Goal: Task Accomplishment & Management: Use online tool/utility

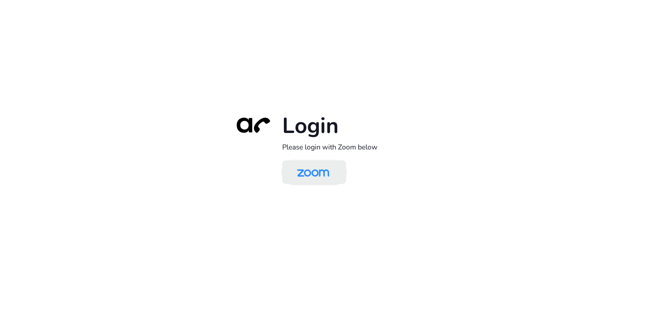
click at [329, 172] on img at bounding box center [313, 173] width 46 height 22
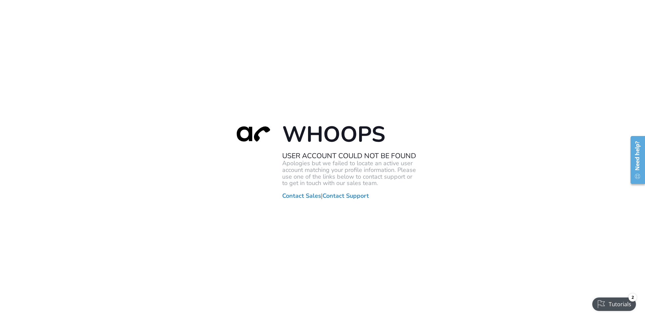
drag, startPoint x: 261, startPoint y: 44, endPoint x: 258, endPoint y: 42, distance: 3.6
click at [261, 44] on div "Whoops User Account Could Not Be Found Apologies but we failed to locate an act…" at bounding box center [322, 160] width 645 height 320
click at [182, 56] on div "Whoops User Account Could Not Be Found Apologies but we failed to locate an act…" at bounding box center [322, 160] width 645 height 320
click at [244, 12] on div "Whoops User Account Could Not Be Found Apologies but we failed to locate an act…" at bounding box center [322, 160] width 645 height 320
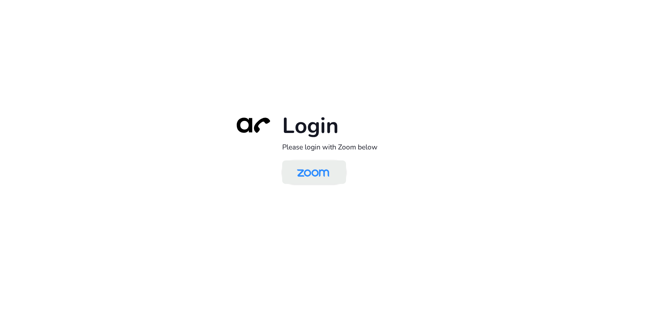
click at [318, 172] on img at bounding box center [313, 173] width 46 height 22
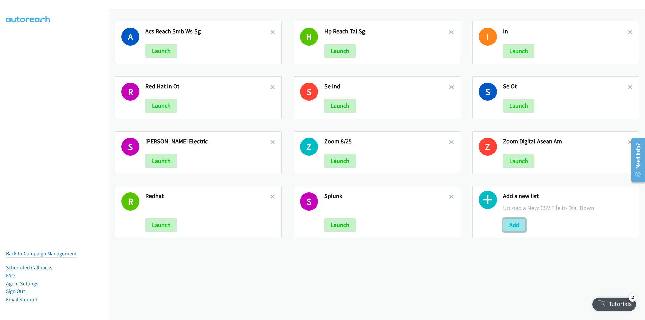
click at [511, 222] on button "Add" at bounding box center [514, 225] width 23 height 13
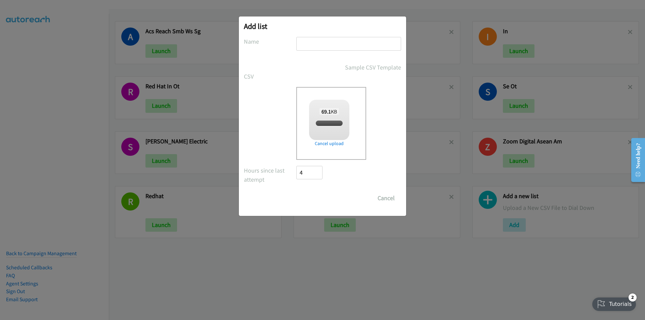
checkbox input "true"
click at [341, 41] on input "text" at bounding box center [348, 44] width 105 height 14
type input "SE"
click at [296, 192] on input "Save List" at bounding box center [313, 198] width 35 height 13
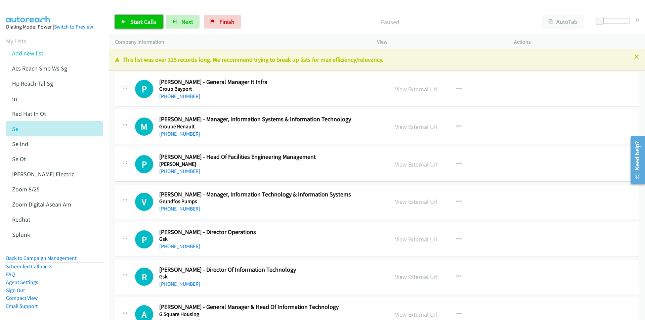
click at [135, 20] on span "Start Calls" at bounding box center [143, 22] width 26 height 8
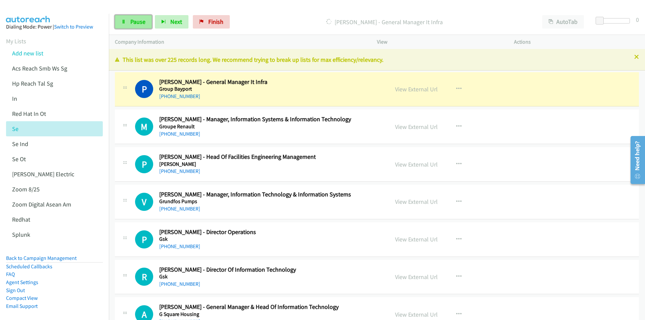
click at [133, 23] on span "Pause" at bounding box center [137, 22] width 15 height 8
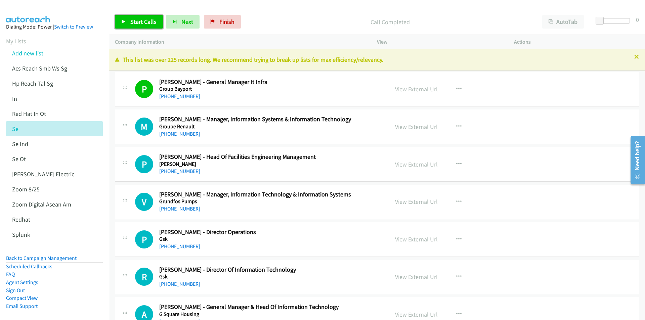
click at [142, 21] on span "Start Calls" at bounding box center [143, 22] width 26 height 8
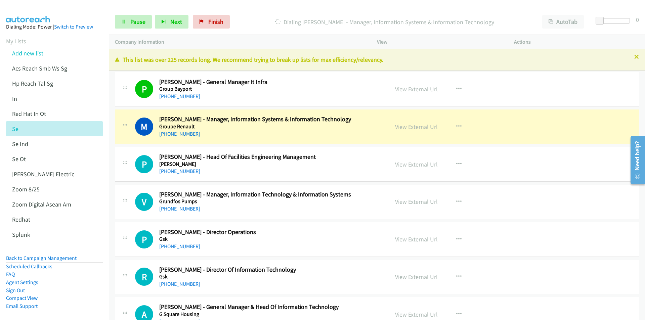
drag, startPoint x: 252, startPoint y: 14, endPoint x: 460, endPoint y: 15, distance: 207.1
click at [253, 14] on div "Start Calls Pause Next Finish Dialing Monika Gauniya - Manager, Information Sys…" at bounding box center [377, 22] width 537 height 26
click at [574, 21] on button "AutoTab" at bounding box center [564, 21] width 42 height 13
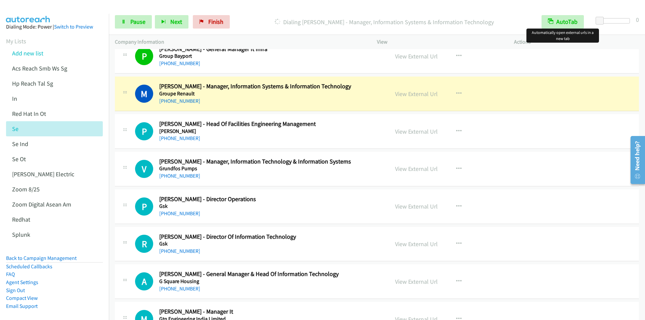
scroll to position [67, 0]
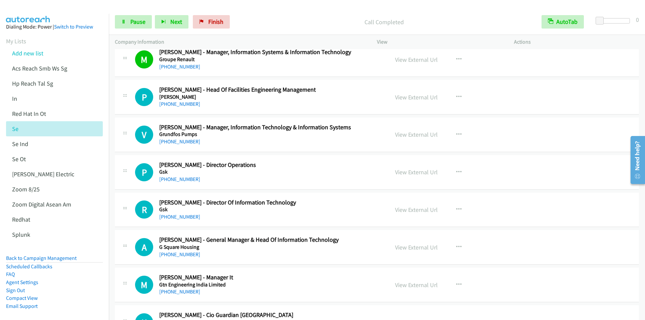
click at [254, 10] on div "Start Calls Pause Next Finish Call Completed AutoTab AutoTab 0" at bounding box center [377, 22] width 537 height 26
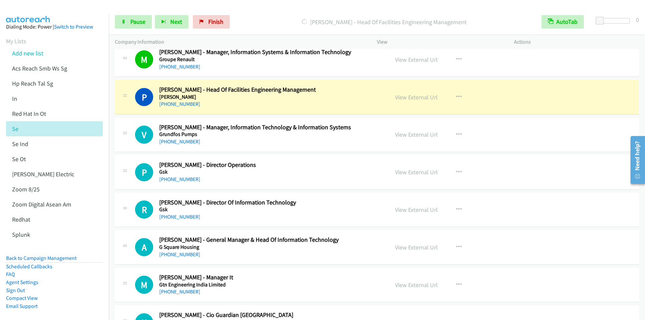
click at [266, 12] on div "Start Calls Pause Next Finish Dialing Pankaj Sharma - Head Of Facilities Engine…" at bounding box center [377, 22] width 537 height 26
click at [566, 21] on button "AutoTab" at bounding box center [563, 21] width 42 height 13
click at [566, 21] on button "AutoTab" at bounding box center [564, 21] width 42 height 13
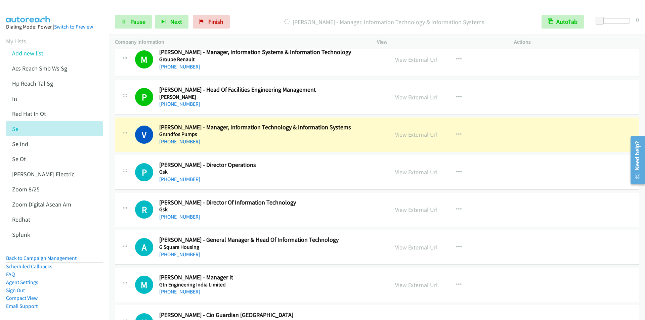
click at [261, 13] on div "Start Calls Pause Next Finish Dialing Venkatesan Ekambaram - Manager, Informati…" at bounding box center [377, 22] width 537 height 26
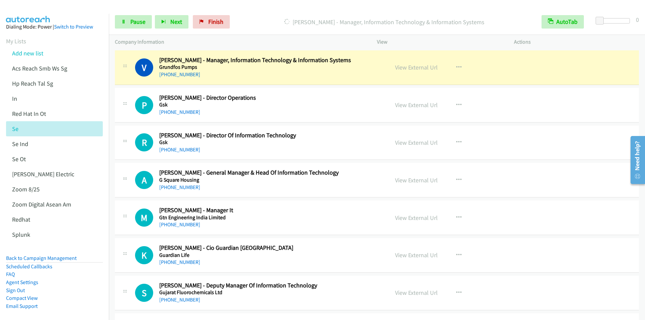
click at [259, 17] on p "Dialing Venkatesan Ekambaram - Manager, Information Technology & Information Sy…" at bounding box center [384, 21] width 291 height 9
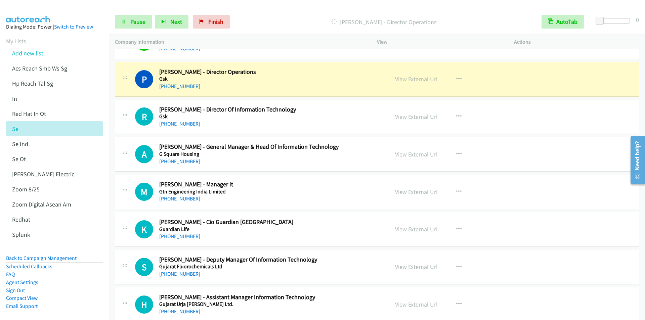
scroll to position [168, 0]
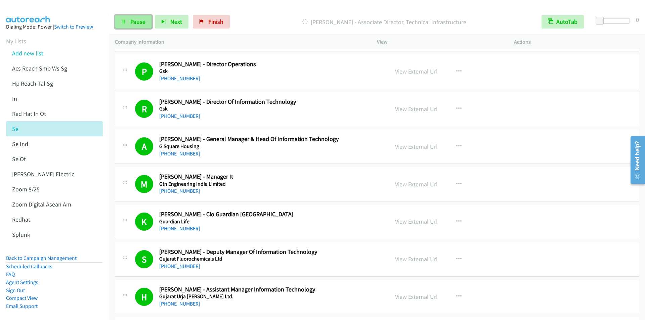
click at [136, 23] on span "Pause" at bounding box center [137, 22] width 15 height 8
click at [148, 20] on span "Start Calls" at bounding box center [143, 22] width 26 height 8
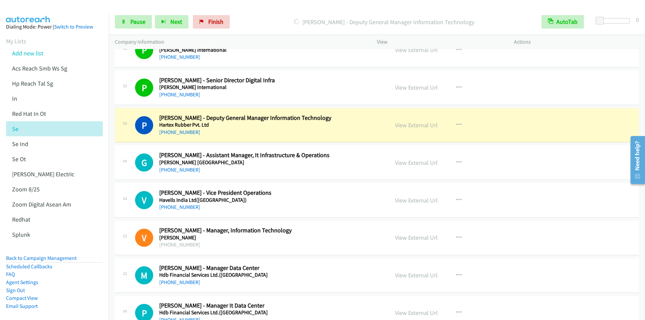
scroll to position [1008, 0]
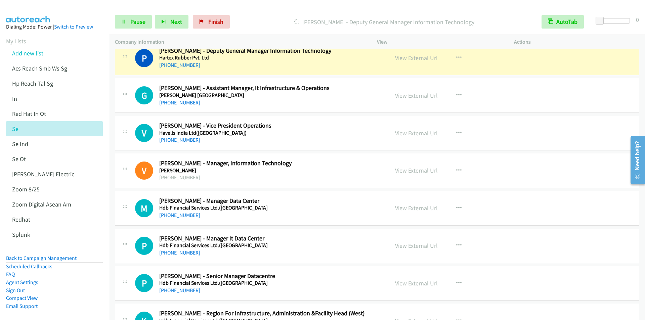
click at [259, 8] on div at bounding box center [319, 13] width 639 height 26
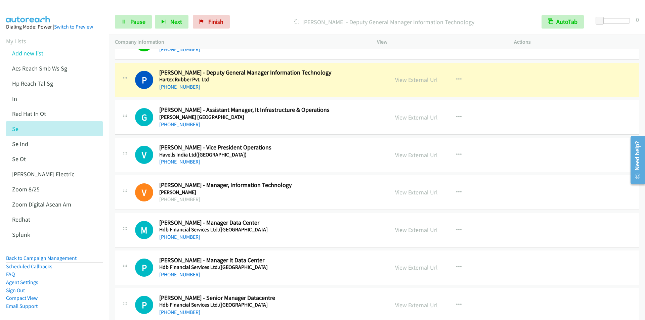
scroll to position [975, 0]
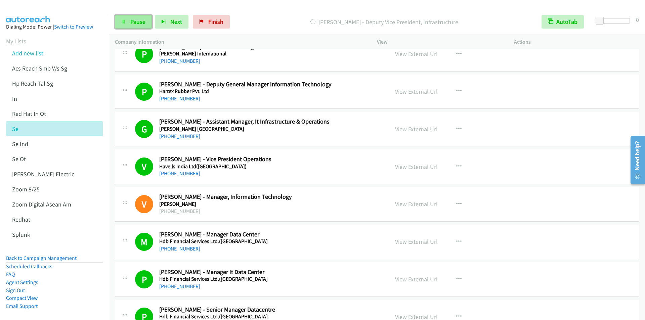
click at [132, 25] on span "Pause" at bounding box center [137, 22] width 15 height 8
click at [143, 24] on span "Start Calls" at bounding box center [143, 22] width 26 height 8
click at [135, 22] on span "Pause" at bounding box center [137, 22] width 15 height 8
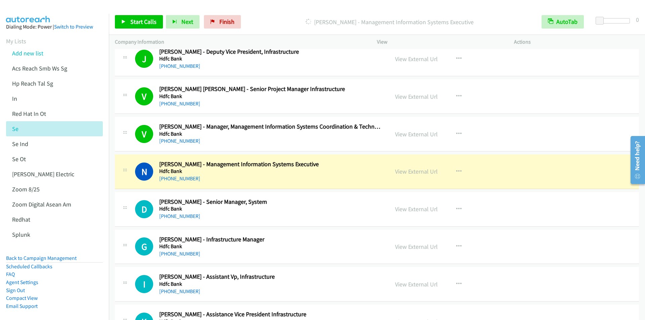
scroll to position [1815, 0]
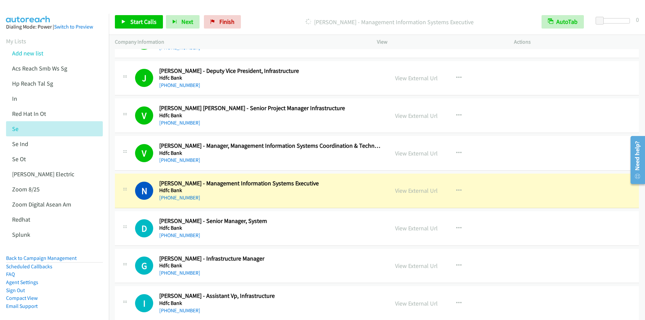
click at [273, 161] on div "+91 72767 19789" at bounding box center [270, 160] width 222 height 8
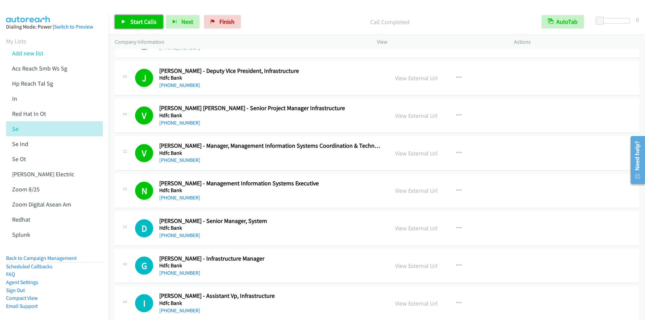
click at [142, 24] on span "Start Calls" at bounding box center [143, 22] width 26 height 8
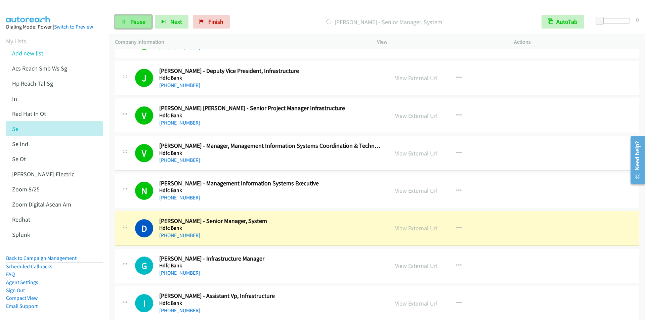
click at [136, 23] on span "Pause" at bounding box center [137, 22] width 15 height 8
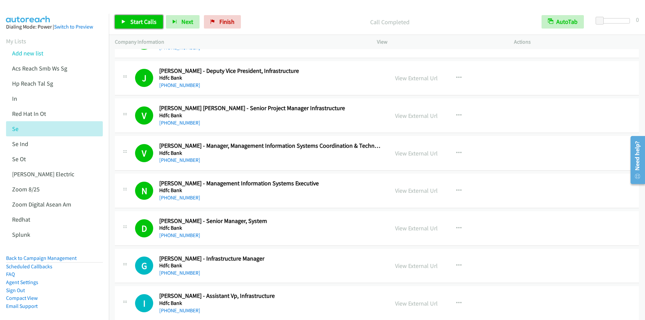
click at [132, 24] on span "Start Calls" at bounding box center [143, 22] width 26 height 8
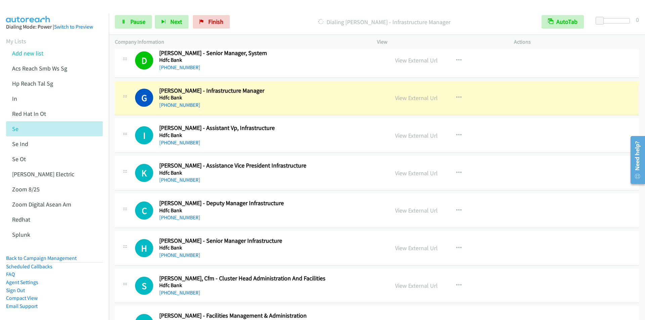
scroll to position [2017, 0]
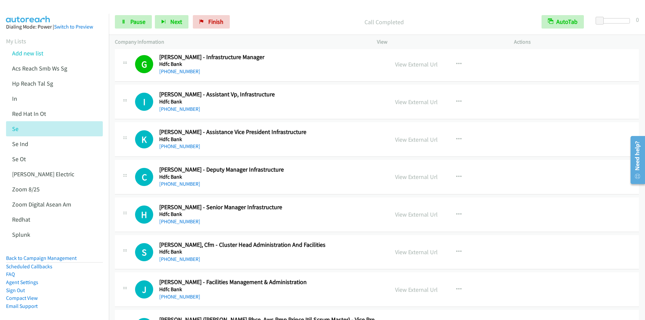
click at [267, 31] on div "Start Calls Pause Next Finish Call Completed AutoTab AutoTab 0" at bounding box center [377, 22] width 537 height 26
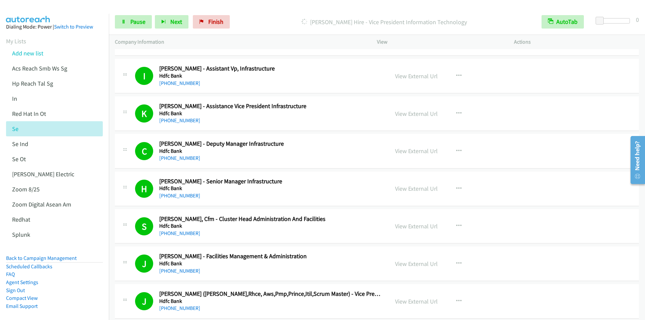
scroll to position [2051, 0]
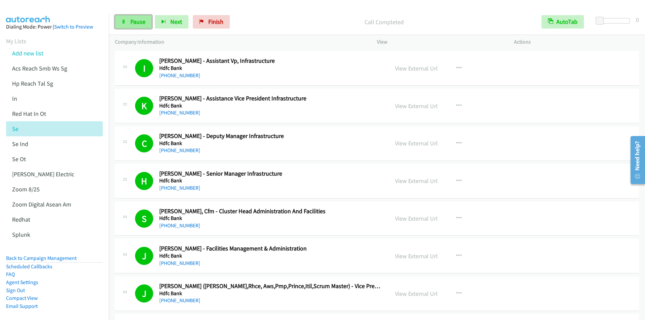
click at [131, 24] on span "Pause" at bounding box center [137, 22] width 15 height 8
click at [138, 18] on span "Start Calls" at bounding box center [143, 22] width 26 height 8
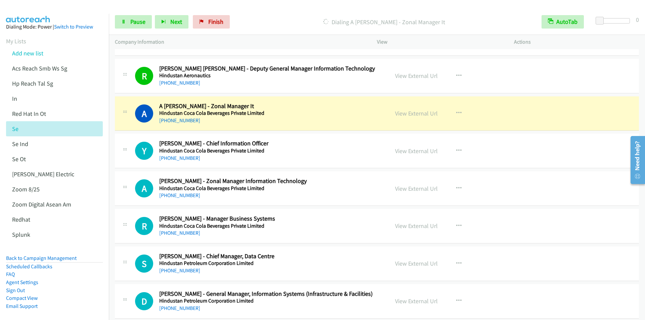
scroll to position [4000, 0]
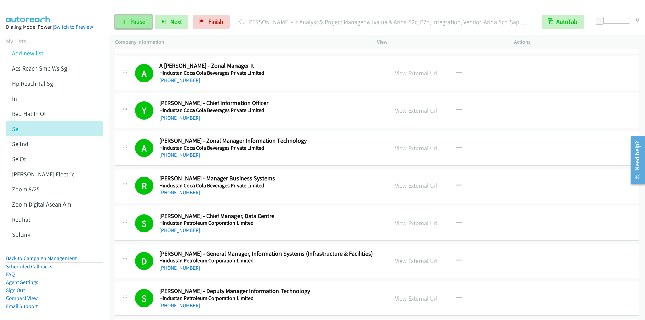
click at [130, 24] on link "Pause" at bounding box center [133, 21] width 37 height 13
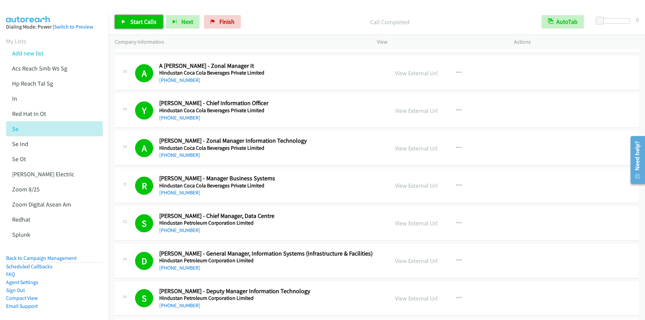
click at [148, 15] on link "Start Calls" at bounding box center [139, 21] width 48 height 13
click at [137, 22] on span "Pause" at bounding box center [137, 22] width 15 height 8
click at [133, 22] on span "Start Calls" at bounding box center [143, 22] width 26 height 8
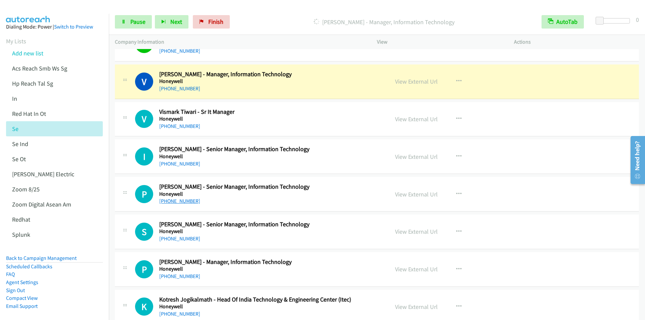
scroll to position [4774, 0]
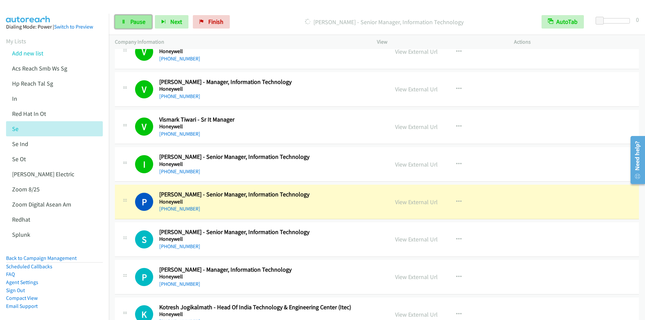
click at [135, 21] on span "Pause" at bounding box center [137, 22] width 15 height 8
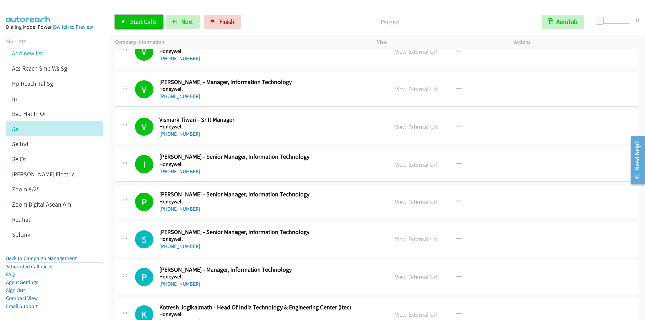
click at [148, 18] on span "Start Calls" at bounding box center [143, 22] width 26 height 8
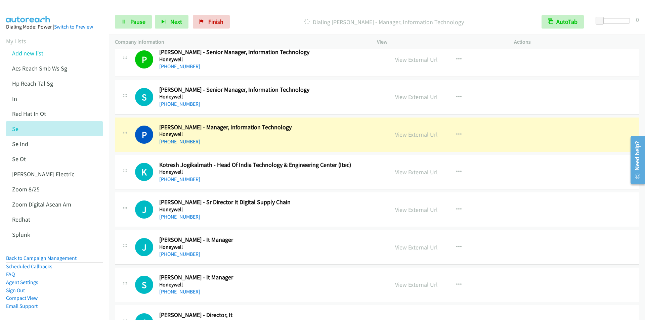
scroll to position [4942, 0]
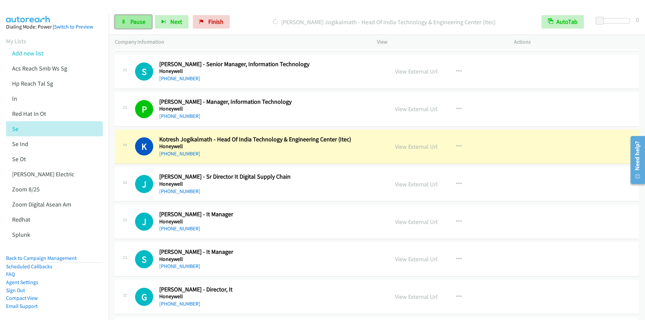
click at [137, 24] on span "Pause" at bounding box center [137, 22] width 15 height 8
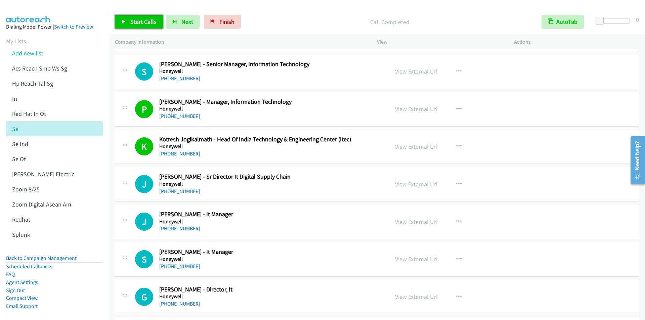
click at [139, 23] on span "Start Calls" at bounding box center [143, 22] width 26 height 8
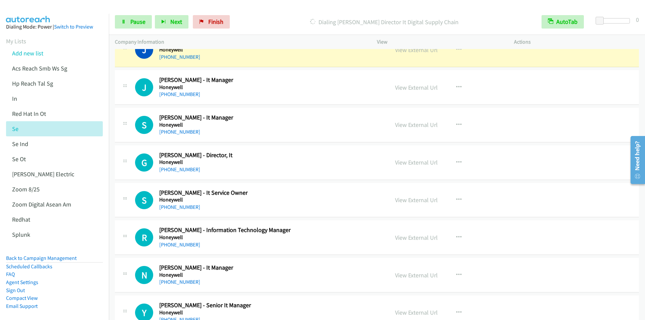
scroll to position [5042, 0]
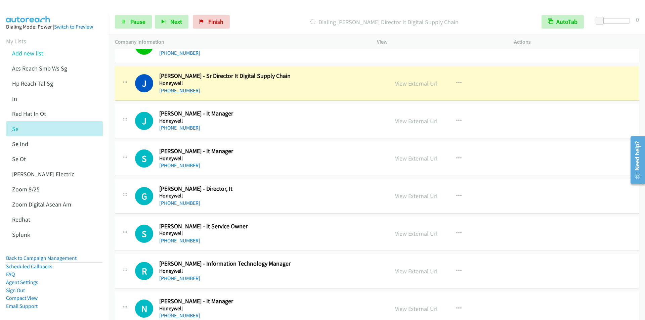
click at [277, 18] on p "Dialing Jiten Vithlani - Sr Director It Digital Supply Chain" at bounding box center [384, 21] width 291 height 9
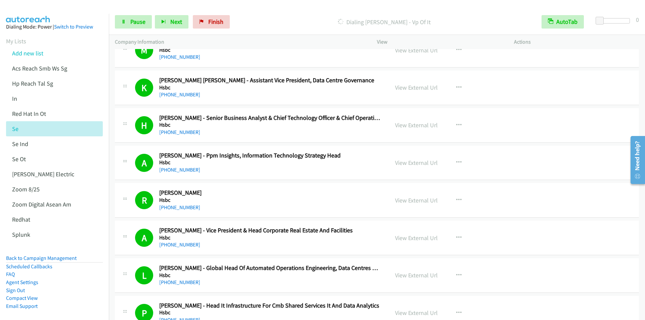
scroll to position [5748, 0]
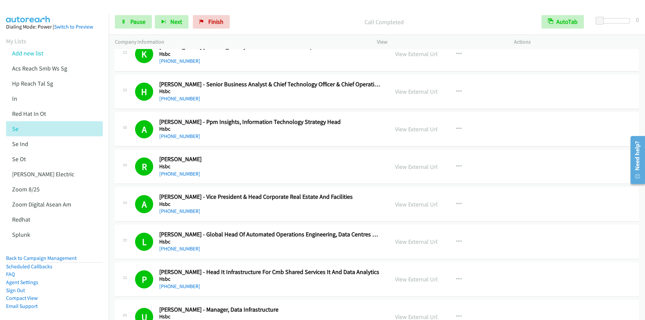
click at [267, 16] on div "Call Completed" at bounding box center [384, 21] width 303 height 13
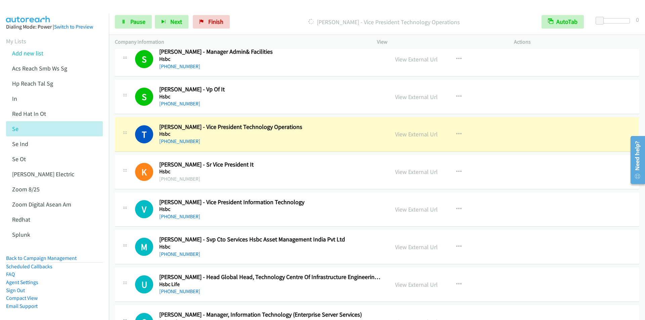
scroll to position [6152, 0]
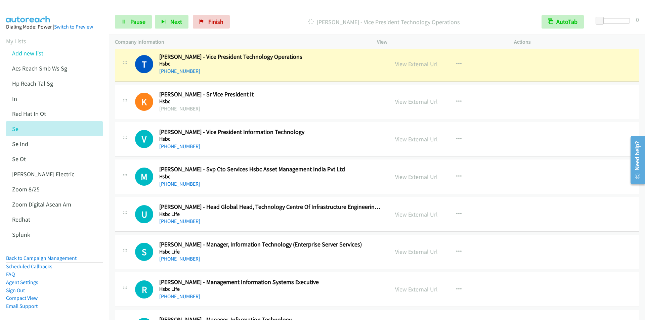
click at [280, 23] on p "Dialing Tushar Kaul - Vice President Technology Operations" at bounding box center [384, 21] width 291 height 9
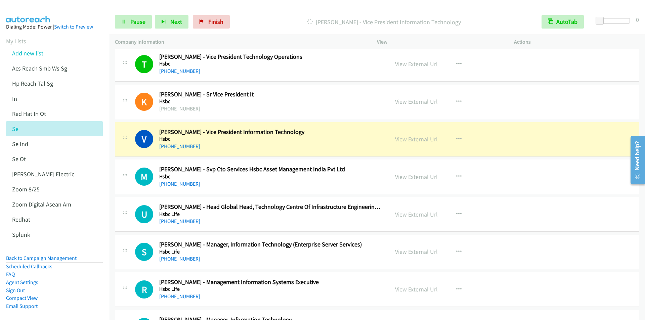
click at [271, 10] on div "Start Calls Pause Next Finish Dialing Vinayaraj V Acharya - Vice President Info…" at bounding box center [377, 22] width 537 height 26
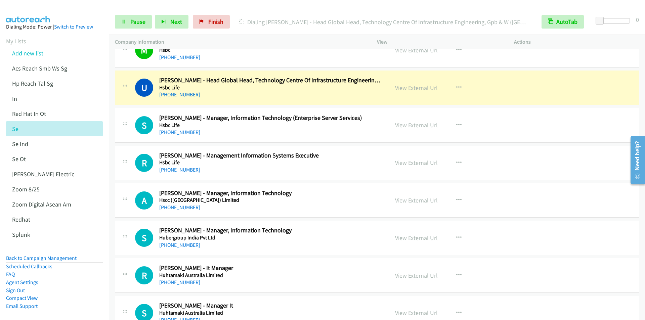
scroll to position [6286, 0]
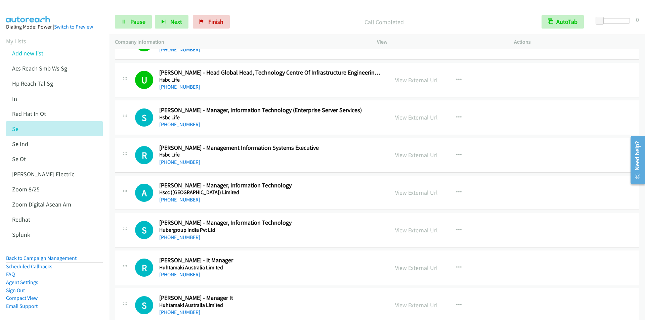
click at [259, 11] on div "Start Calls Pause Next Finish Call Completed AutoTab AutoTab 0" at bounding box center [377, 22] width 537 height 26
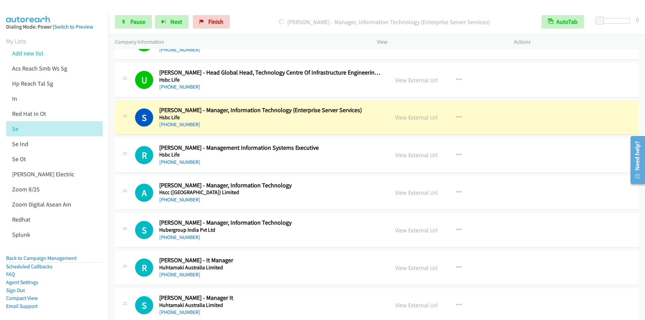
click at [255, 16] on div "Dialing Sanjeev Mhatre - Manager, Information Technology (Enterprise Server Ser…" at bounding box center [384, 21] width 303 height 13
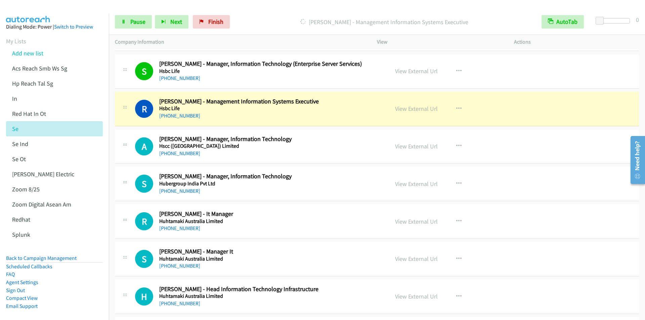
scroll to position [6320, 0]
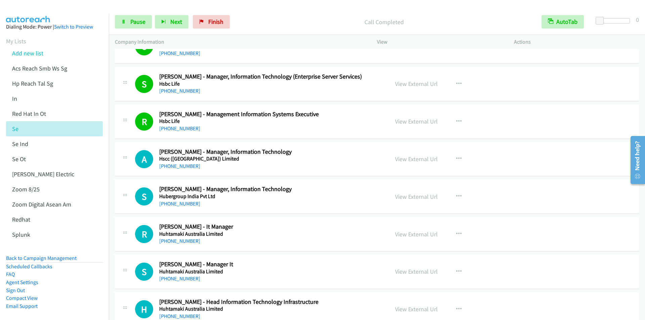
click at [263, 12] on div "Start Calls Pause Next Finish Call Completed AutoTab AutoTab 0" at bounding box center [377, 22] width 537 height 26
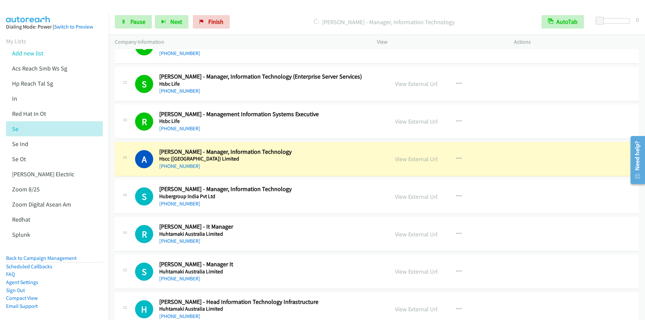
click at [266, 15] on div "Dialing Ajay Nema - Manager, Information Technology" at bounding box center [384, 21] width 303 height 13
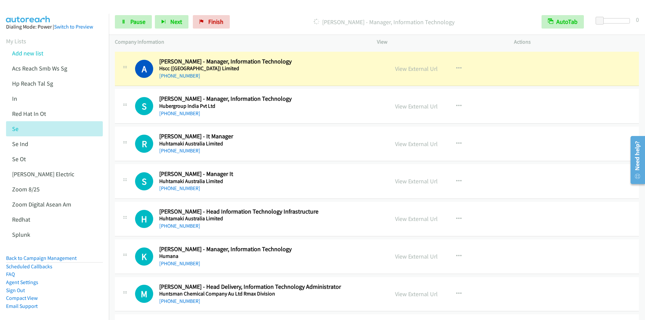
scroll to position [6421, 0]
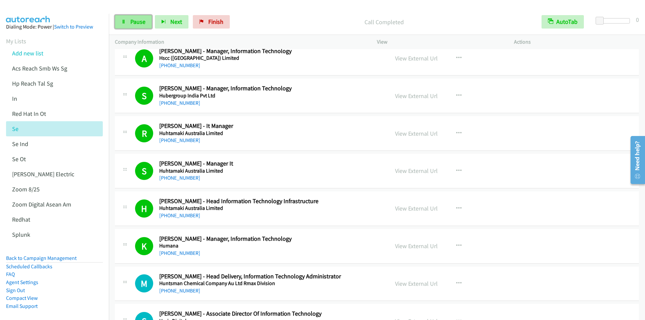
click at [129, 25] on link "Pause" at bounding box center [133, 21] width 37 height 13
click at [143, 20] on span "Start Calls" at bounding box center [143, 22] width 26 height 8
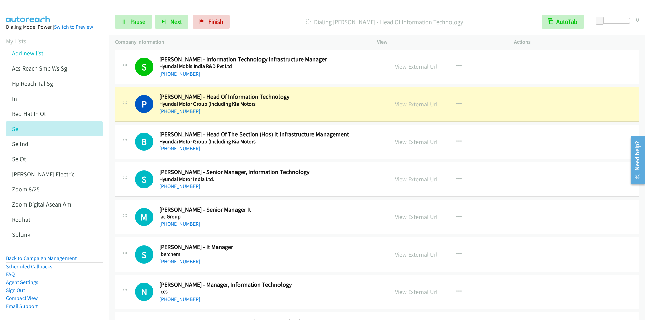
scroll to position [7026, 0]
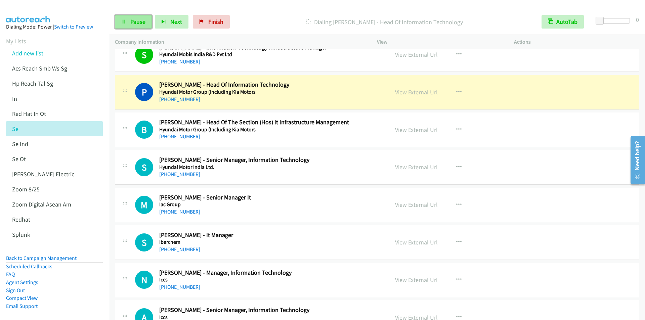
click at [130, 25] on span "Pause" at bounding box center [137, 22] width 15 height 8
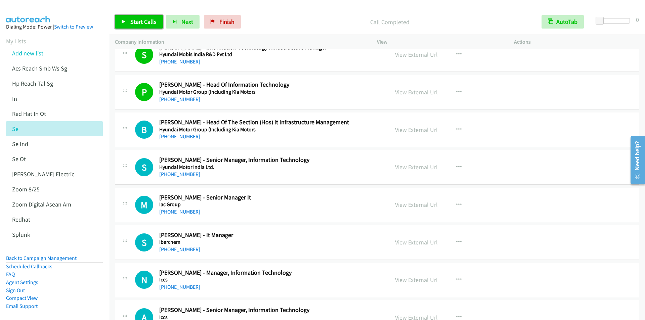
click at [143, 15] on link "Start Calls" at bounding box center [139, 21] width 48 height 13
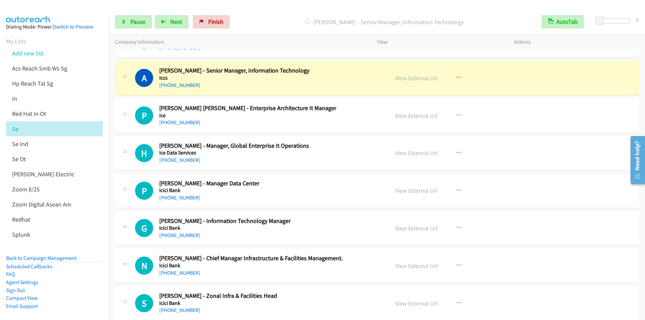
scroll to position [7261, 0]
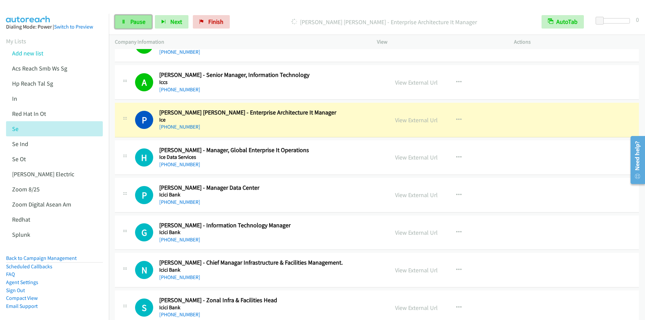
click at [139, 22] on span "Pause" at bounding box center [137, 22] width 15 height 8
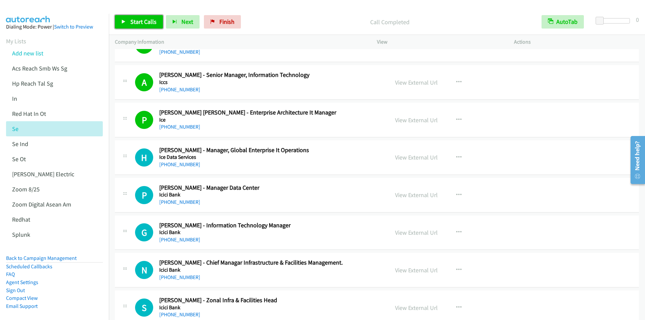
click at [130, 15] on link "Start Calls" at bounding box center [139, 21] width 48 height 13
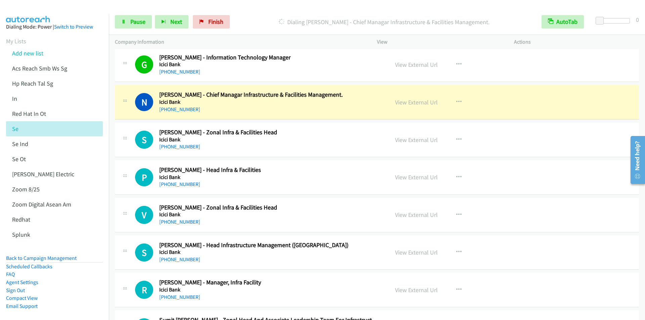
scroll to position [7463, 0]
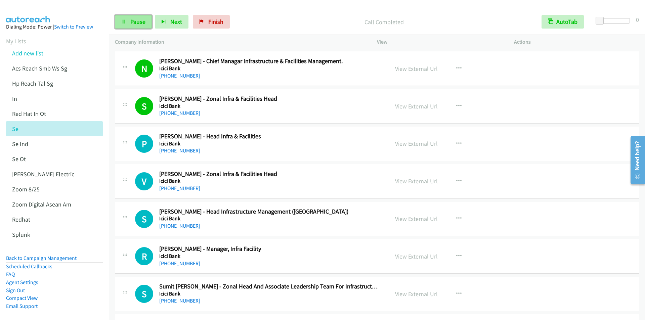
click at [131, 25] on span "Pause" at bounding box center [137, 22] width 15 height 8
click at [134, 22] on span "Start Calls" at bounding box center [143, 22] width 26 height 8
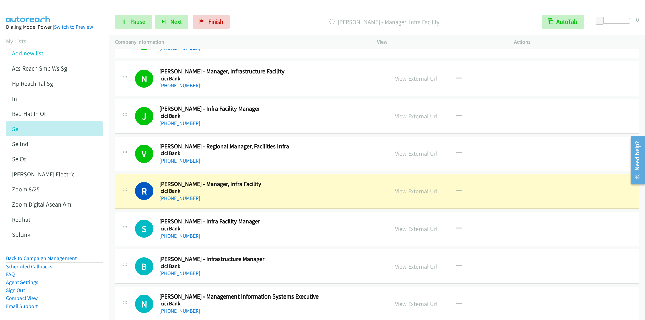
scroll to position [7799, 0]
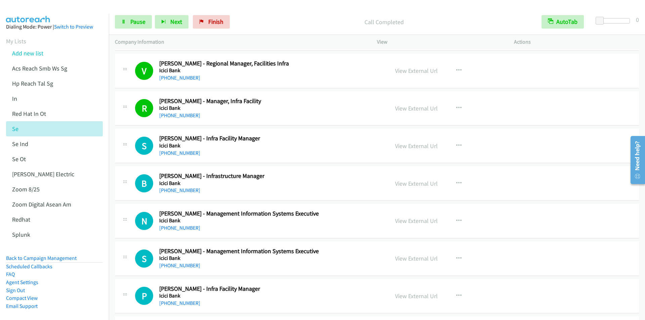
click at [280, 19] on p "Call Completed" at bounding box center [384, 21] width 291 height 9
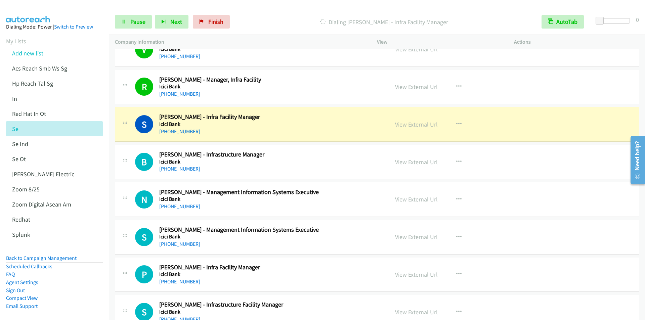
scroll to position [7833, 0]
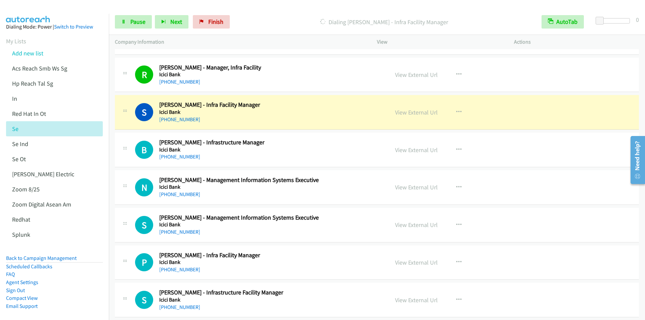
click at [273, 15] on div "Dialing Saurabh Koshti - Infra Facility Manager" at bounding box center [384, 21] width 303 height 13
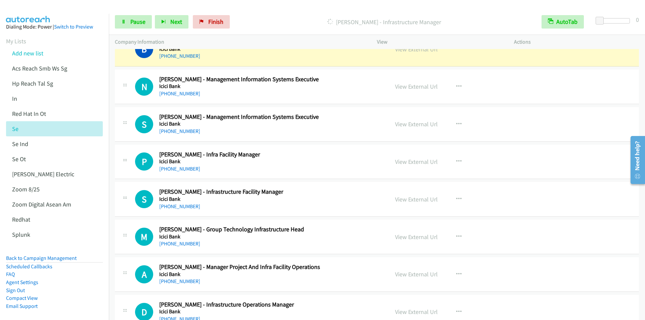
scroll to position [7900, 0]
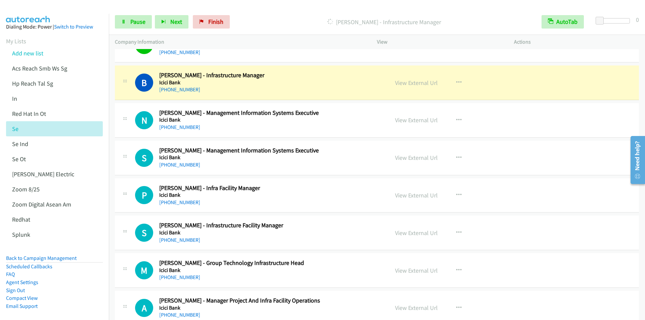
click at [269, 19] on p "Dialing Basant Singh - Infrastructure Manager" at bounding box center [384, 21] width 291 height 9
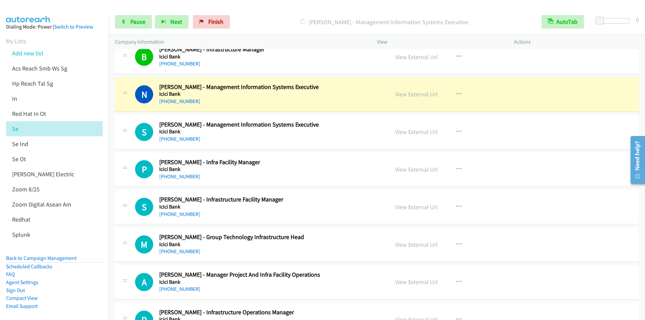
scroll to position [7933, 0]
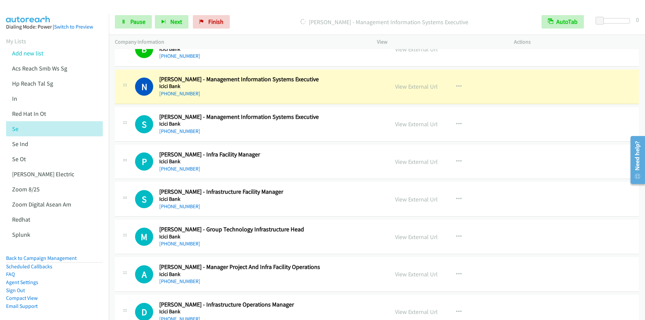
click at [273, 26] on p "Dialing Navin Jadhav - Management Information Systems Executive" at bounding box center [384, 21] width 291 height 9
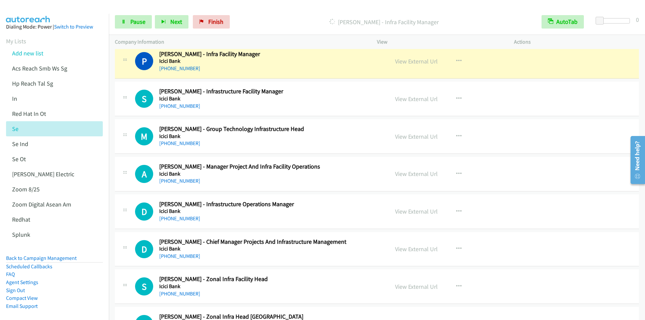
scroll to position [8034, 0]
click at [258, 23] on p "Dialing Pramod Sharma - Infra Facility Manager" at bounding box center [384, 21] width 291 height 9
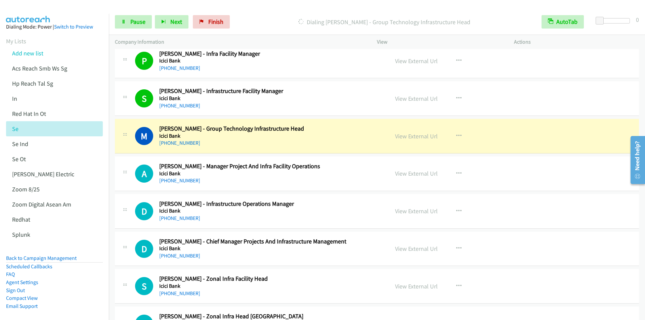
scroll to position [8102, 0]
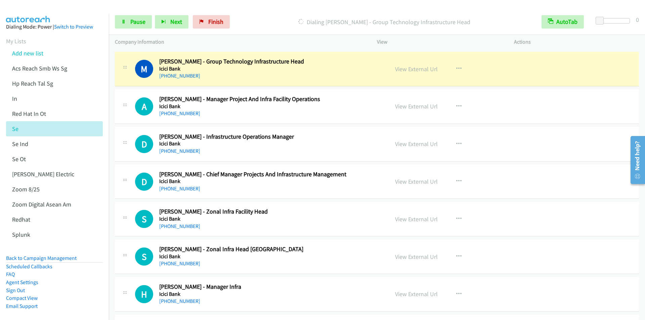
click at [266, 14] on div "Start Calls Pause Next Finish Dialing Munish Blaggan - Group Technology Infrast…" at bounding box center [377, 22] width 537 height 26
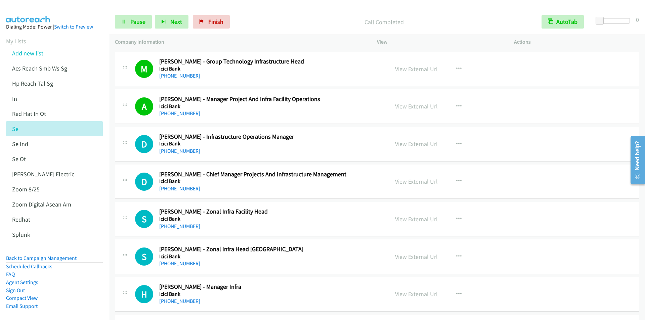
click at [275, 10] on div "Start Calls Pause Next Finish Call Completed AutoTab AutoTab 0" at bounding box center [377, 22] width 537 height 26
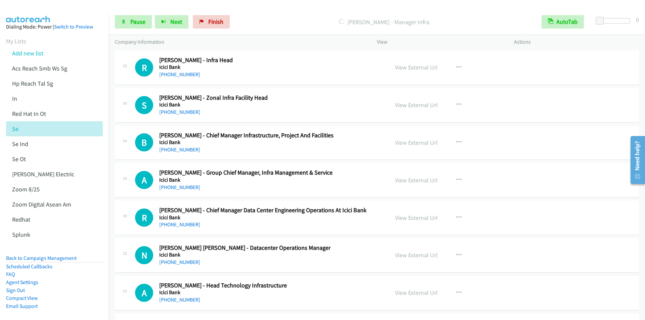
scroll to position [8337, 0]
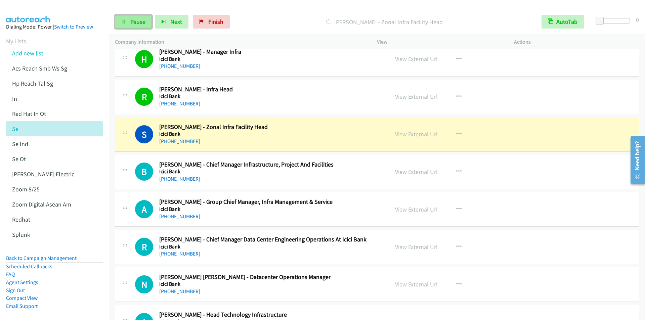
click at [138, 20] on span "Pause" at bounding box center [137, 22] width 15 height 8
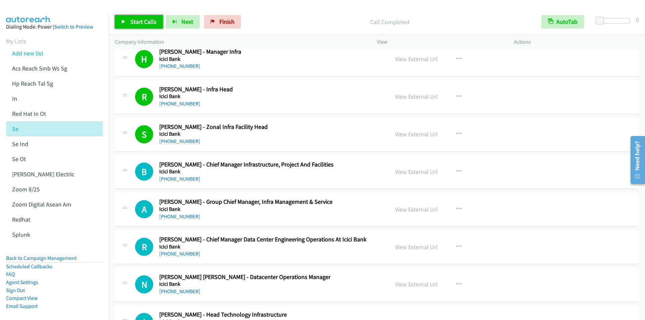
click at [128, 20] on link "Start Calls" at bounding box center [139, 21] width 48 height 13
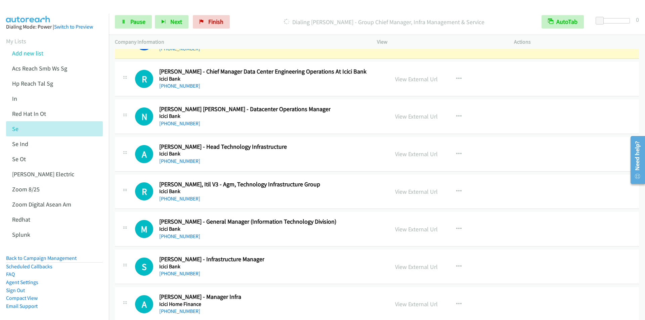
scroll to position [8471, 0]
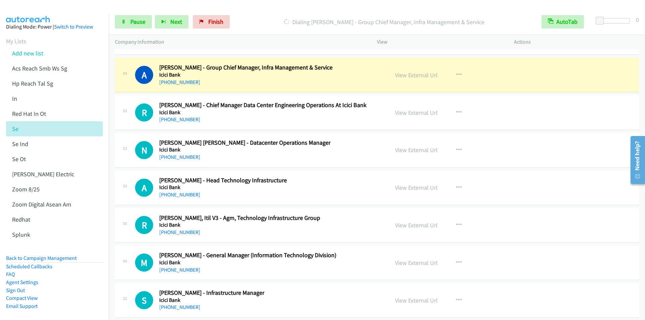
click at [258, 15] on div "Start Calls Pause Next Finish Dialing Abhishek Dadheech - Group Chief Manager, …" at bounding box center [377, 22] width 537 height 26
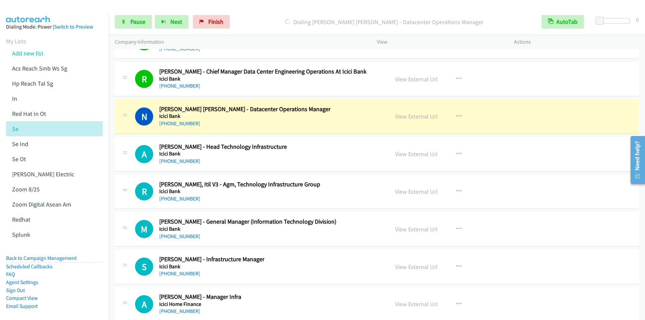
scroll to position [8539, 0]
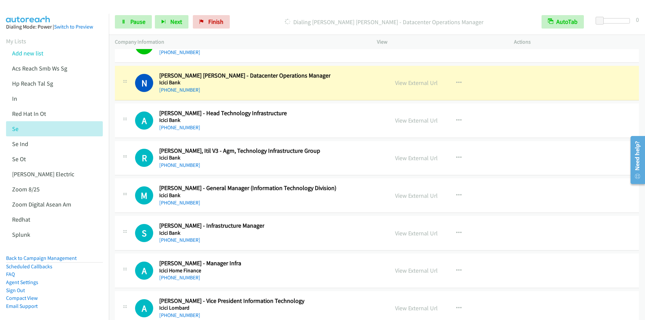
click at [259, 25] on p "Dialing Naveen Kumar Pulipaka - Datacenter Operations Manager" at bounding box center [384, 21] width 291 height 9
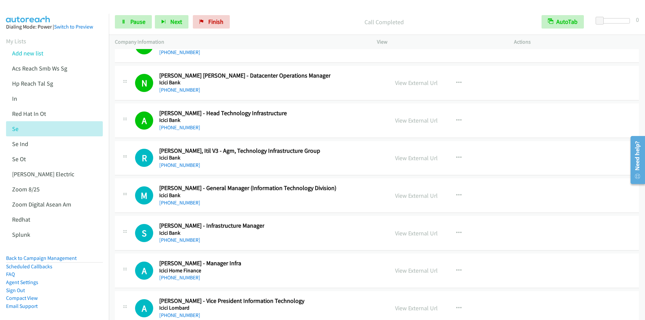
click at [274, 17] on p "Call Completed" at bounding box center [384, 21] width 291 height 9
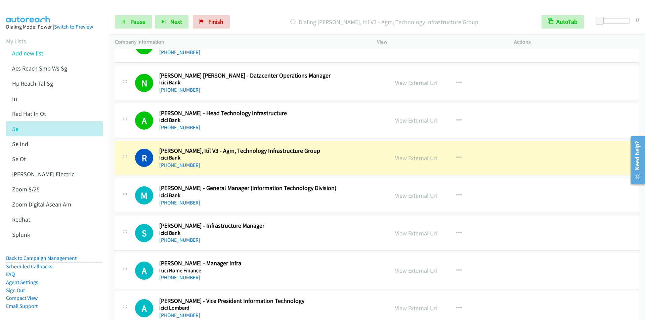
scroll to position [8606, 0]
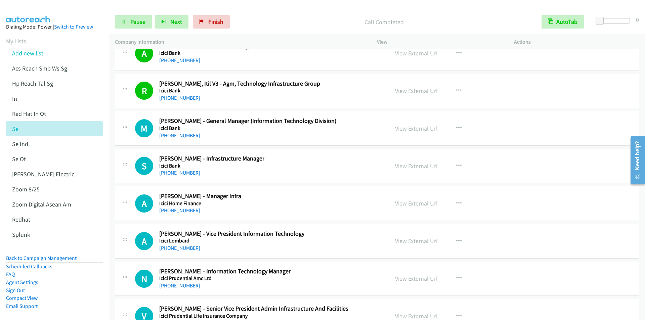
click at [275, 23] on p "Call Completed" at bounding box center [384, 21] width 291 height 9
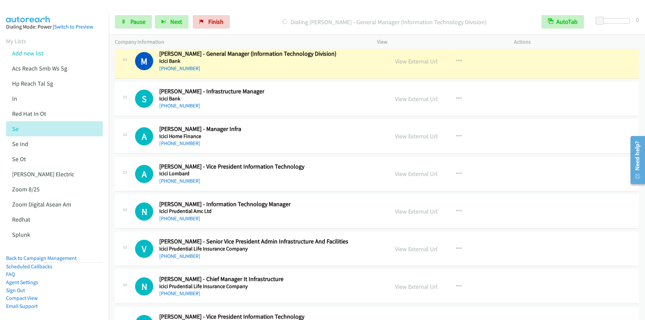
scroll to position [8639, 0]
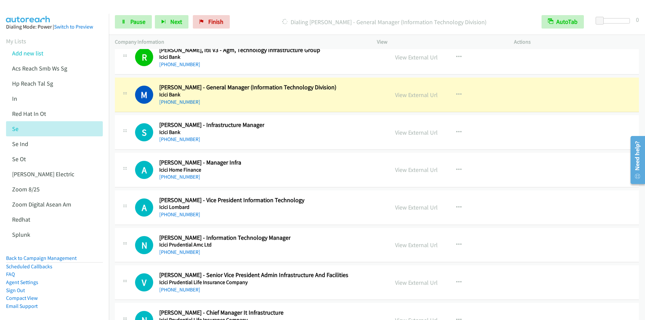
click at [265, 11] on div "Start Calls Pause Next Finish Dialing Mani Mulki - General Manager (Information…" at bounding box center [377, 22] width 537 height 26
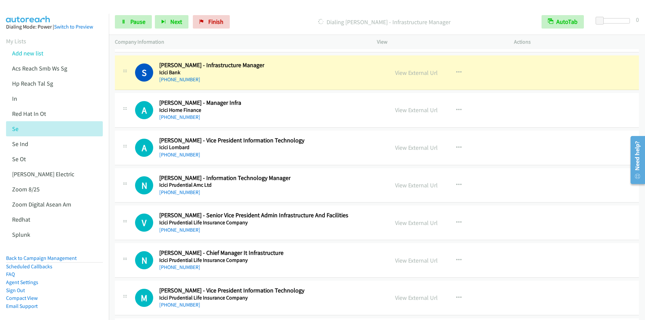
scroll to position [8707, 0]
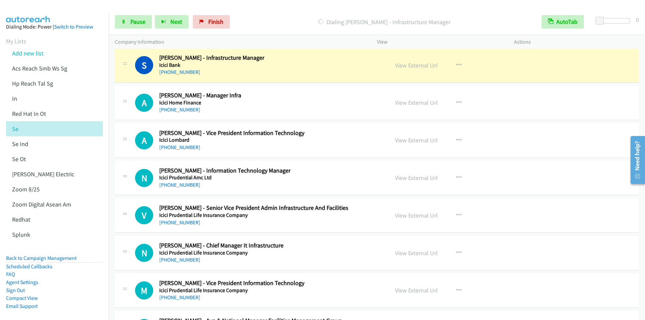
click at [267, 12] on div "Start Calls Pause Next Finish Dialing Saurabh Srivastava - Infrastructure Manag…" at bounding box center [377, 22] width 537 height 26
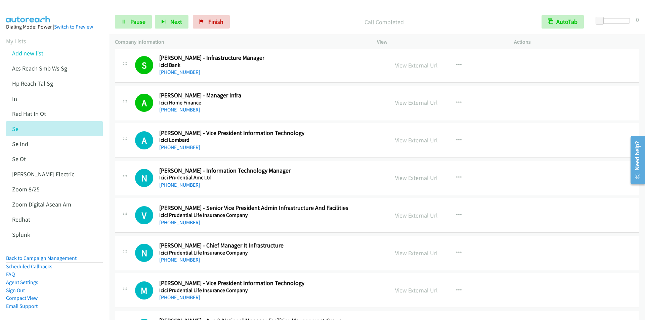
click at [275, 22] on p "Call Completed" at bounding box center [384, 21] width 291 height 9
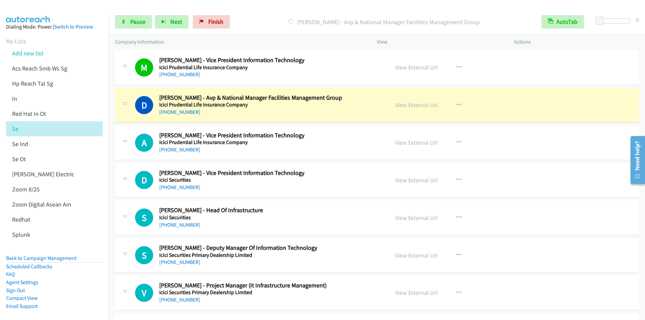
scroll to position [8942, 0]
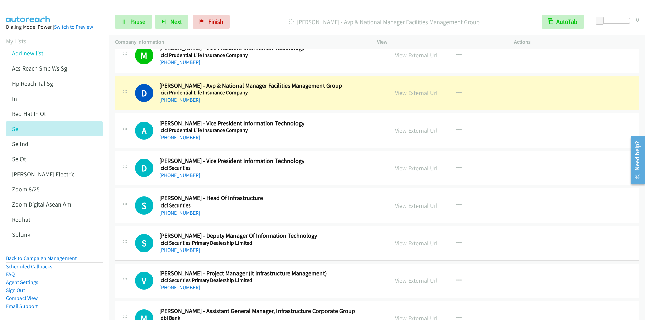
click at [266, 18] on p "Dialing Dinesh Bhatia - Avp & National Manager Facilities Management Group" at bounding box center [384, 21] width 291 height 9
click at [263, 12] on div "Start Calls Pause Next Finish Dialing Dinesh Bhatia - Avp & National Manager Fa…" at bounding box center [377, 22] width 537 height 26
click at [270, 11] on div "Start Calls Pause Next Finish Dialing Dinesh Bhatia - Avp & National Manager Fa…" at bounding box center [377, 22] width 537 height 26
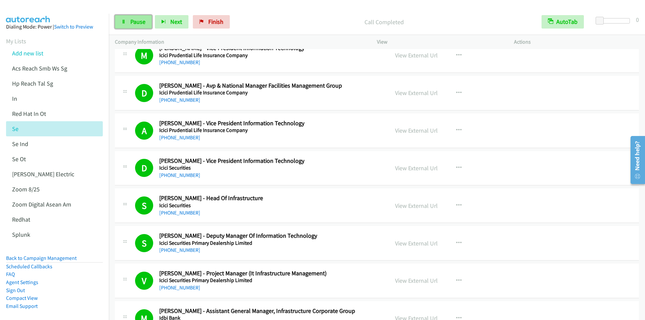
click at [133, 21] on span "Pause" at bounding box center [137, 22] width 15 height 8
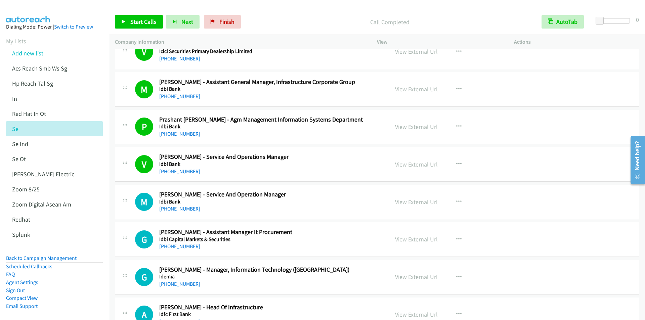
scroll to position [9144, 0]
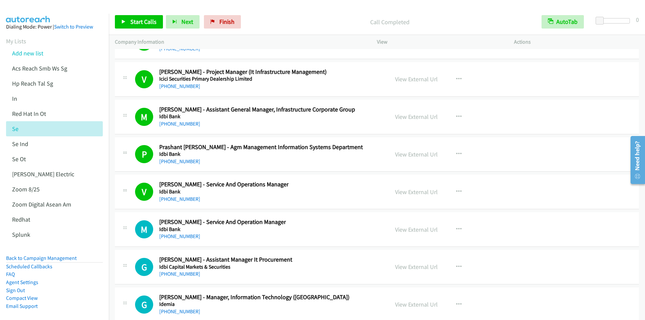
click at [275, 15] on div "Call Completed" at bounding box center [390, 21] width 292 height 13
click at [135, 22] on span "Start Calls" at bounding box center [143, 22] width 26 height 8
click at [136, 24] on span "Pause" at bounding box center [137, 22] width 15 height 8
click at [127, 25] on link "Start Calls" at bounding box center [139, 21] width 48 height 13
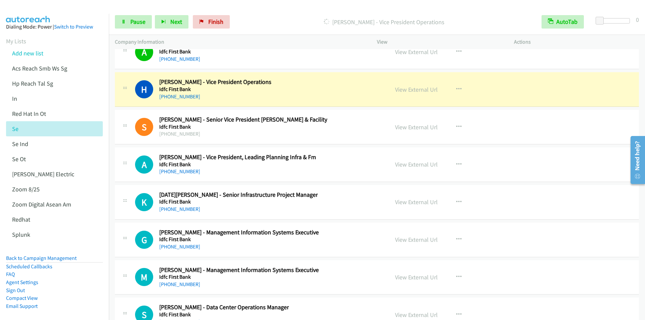
scroll to position [9446, 0]
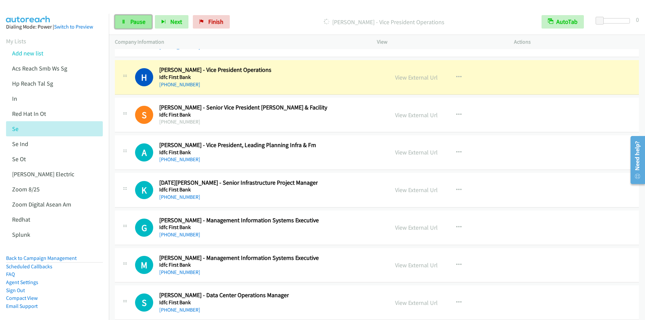
click at [138, 21] on span "Pause" at bounding box center [137, 22] width 15 height 8
click at [225, 24] on span "Finish" at bounding box center [227, 22] width 15 height 8
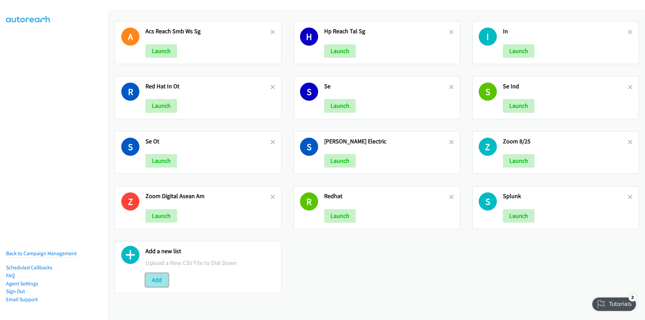
drag, startPoint x: 157, startPoint y: 278, endPoint x: 161, endPoint y: 283, distance: 5.7
click at [158, 278] on button "Add" at bounding box center [157, 280] width 23 height 13
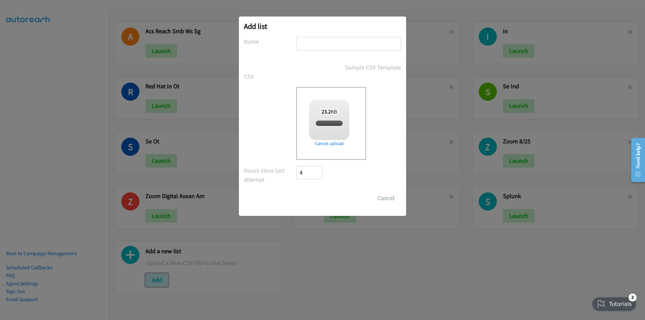
checkbox input "true"
click at [335, 42] on input "text" at bounding box center [348, 44] width 105 height 14
type input "split2"
click at [296, 192] on input "Save List" at bounding box center [313, 198] width 35 height 13
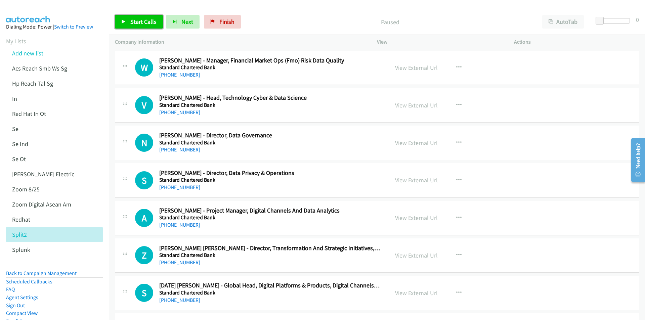
click at [131, 20] on span "Start Calls" at bounding box center [143, 22] width 26 height 8
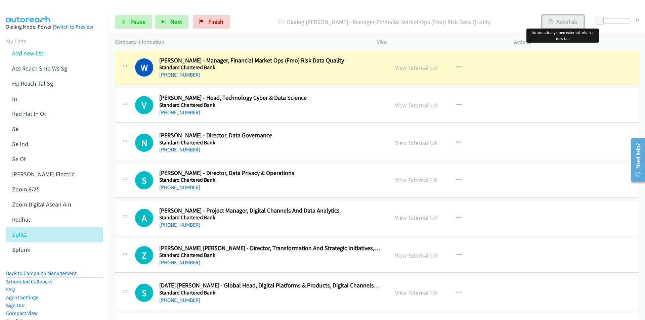
click at [563, 21] on button "AutoTab" at bounding box center [564, 21] width 42 height 13
click at [277, 22] on p "Dialing [PERSON_NAME] - Manager, Financial Market Ops (Fmo) Risk Data Quality" at bounding box center [384, 21] width 291 height 9
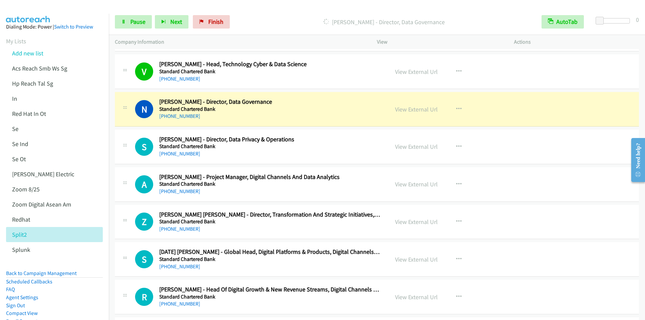
scroll to position [67, 0]
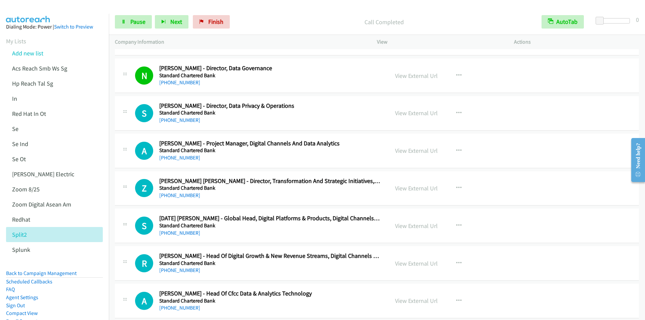
click at [273, 15] on div "Start Calls Pause Next Finish Call Completed AutoTab AutoTab 0" at bounding box center [377, 22] width 537 height 26
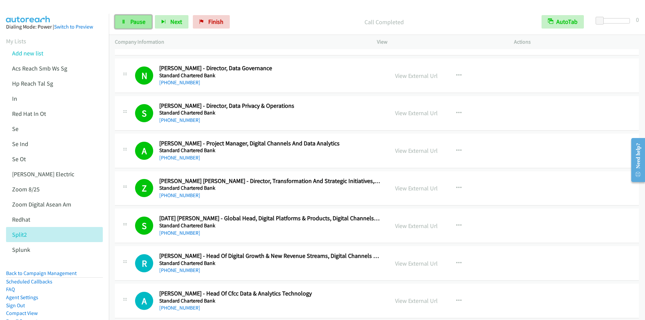
click at [137, 18] on span "Pause" at bounding box center [137, 22] width 15 height 8
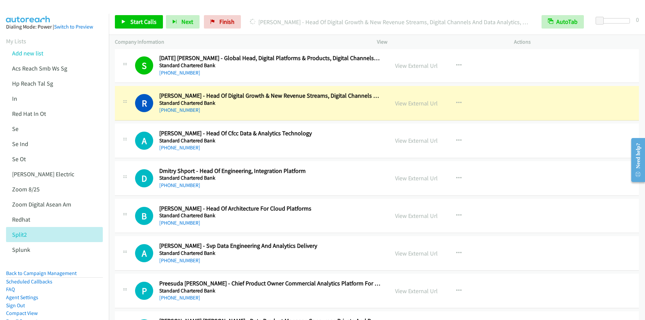
scroll to position [235, 0]
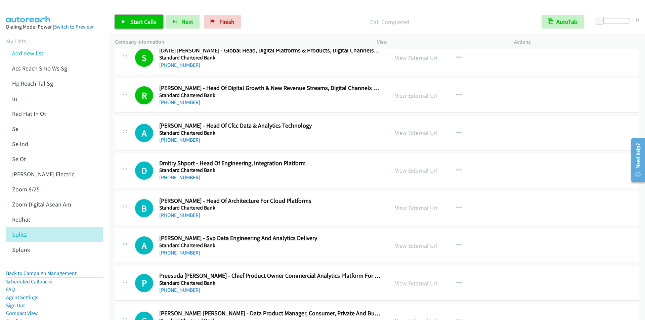
click at [136, 25] on span "Start Calls" at bounding box center [143, 22] width 26 height 8
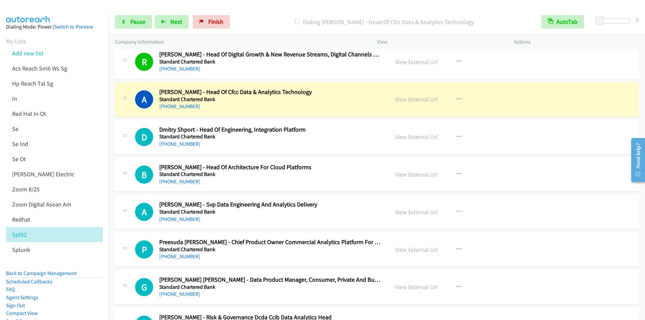
scroll to position [303, 0]
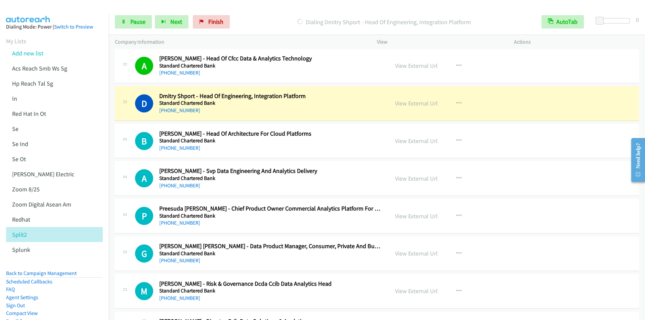
click at [270, 10] on div "Start Calls Pause Next Finish Dialing Dmitry Shport - Head Of Engineering, Inte…" at bounding box center [377, 22] width 537 height 26
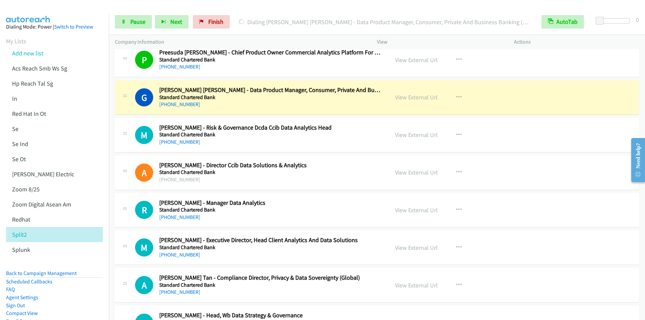
scroll to position [471, 0]
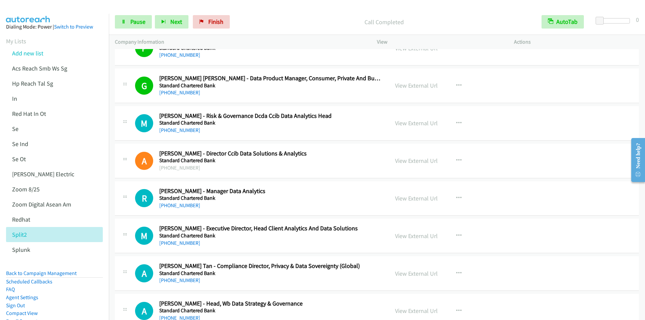
drag, startPoint x: 253, startPoint y: 17, endPoint x: 257, endPoint y: 14, distance: 5.0
click at [255, 15] on div "Call Completed" at bounding box center [384, 21] width 303 height 13
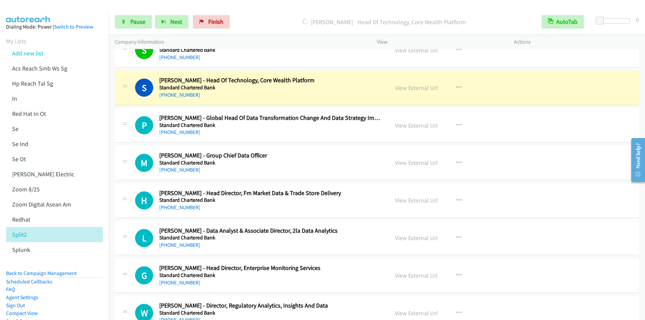
scroll to position [840, 0]
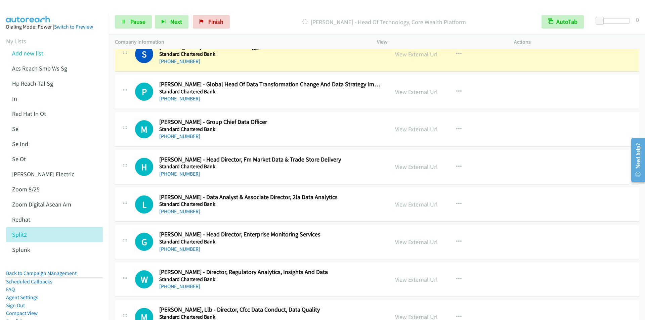
click at [268, 11] on div "Start Calls Pause Next Finish [PERSON_NAME] - Head Of Technology, Core Wealth P…" at bounding box center [377, 22] width 537 height 26
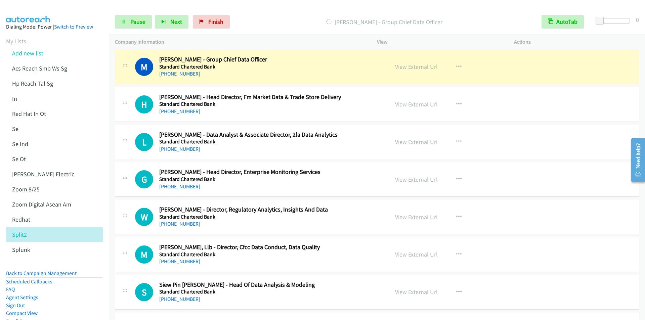
scroll to position [908, 0]
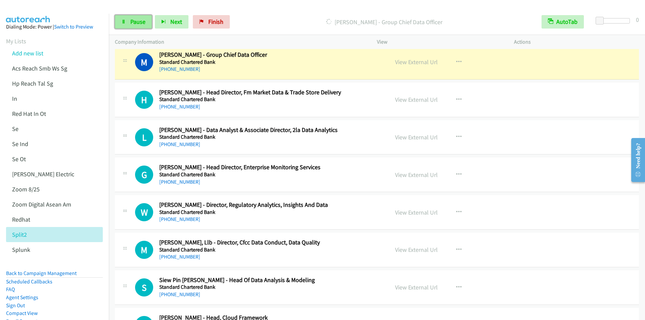
click at [133, 22] on span "Pause" at bounding box center [137, 22] width 15 height 8
click at [124, 22] on icon at bounding box center [123, 22] width 5 height 5
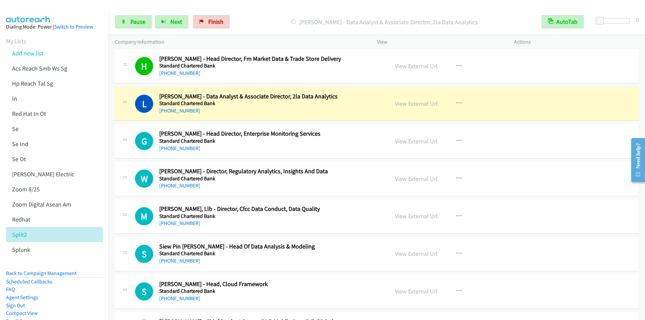
scroll to position [975, 0]
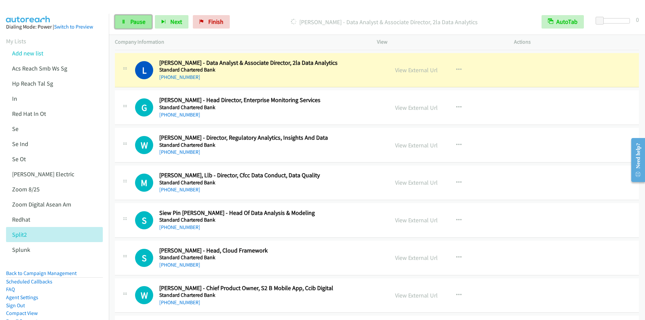
click at [135, 20] on span "Pause" at bounding box center [137, 22] width 15 height 8
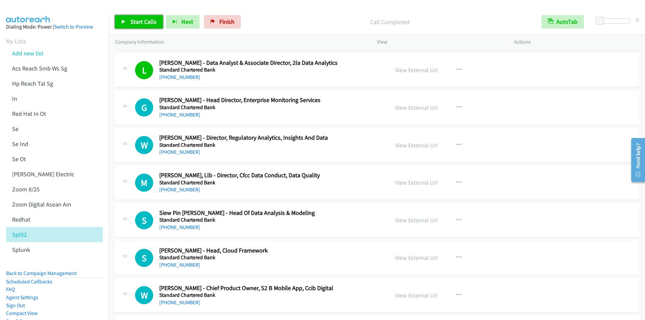
click at [145, 21] on span "Start Calls" at bounding box center [143, 22] width 26 height 8
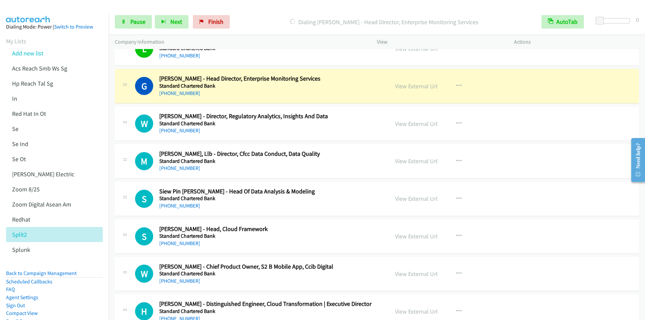
scroll to position [1008, 0]
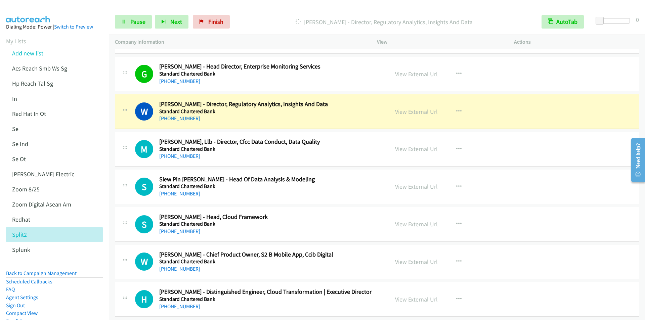
click at [272, 11] on div "Start Calls Pause Next Finish [PERSON_NAME] - Director, Regulatory Analytics, I…" at bounding box center [377, 22] width 537 height 26
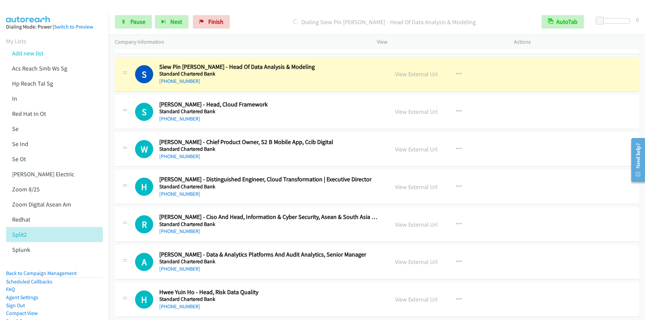
scroll to position [1109, 0]
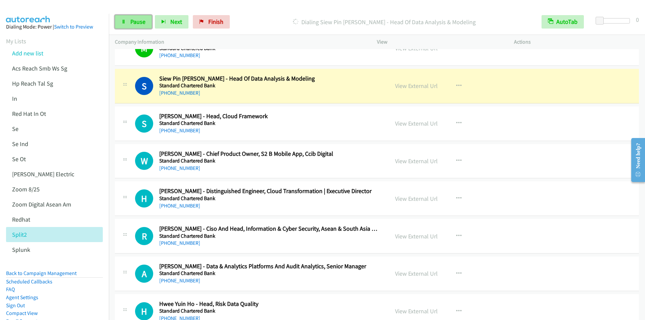
click at [136, 23] on span "Pause" at bounding box center [137, 22] width 15 height 8
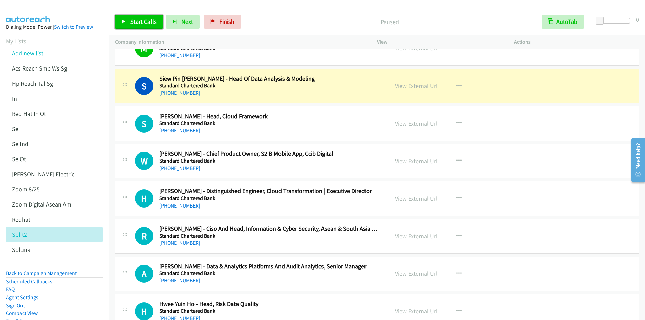
click at [136, 23] on span "Start Calls" at bounding box center [143, 22] width 26 height 8
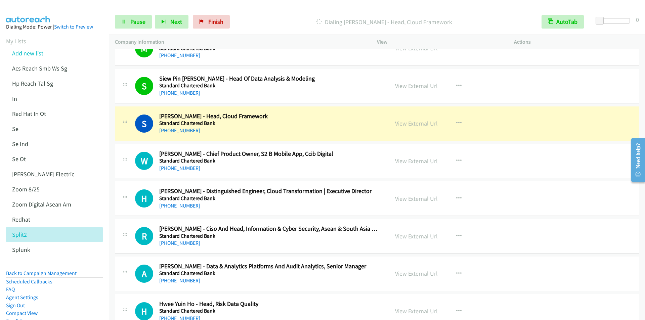
click at [277, 40] on p "Company Information" at bounding box center [240, 42] width 250 height 8
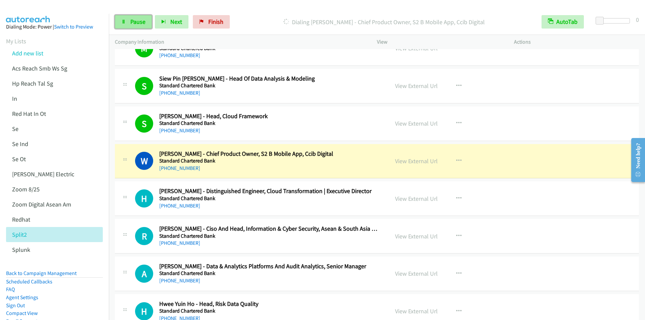
click at [135, 21] on span "Pause" at bounding box center [137, 22] width 15 height 8
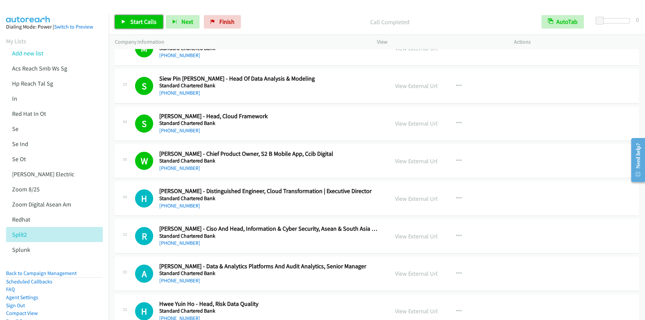
click at [133, 19] on span "Start Calls" at bounding box center [143, 22] width 26 height 8
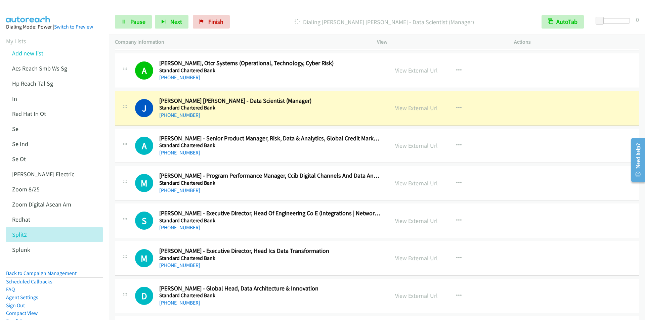
scroll to position [1513, 0]
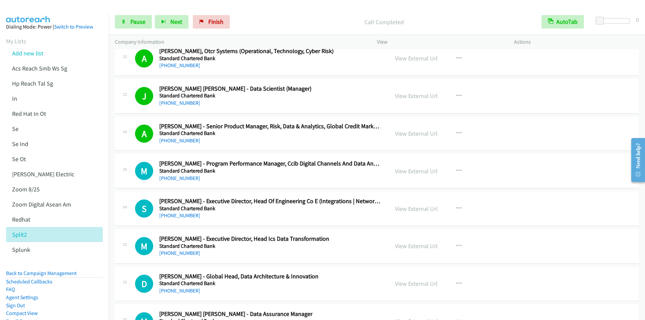
click at [254, 10] on div "Start Calls Pause Next Finish Call Completed AutoTab AutoTab 0" at bounding box center [377, 22] width 537 height 26
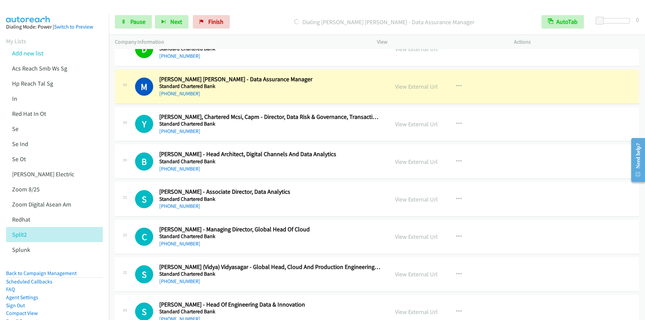
scroll to position [1748, 0]
click at [279, 28] on div "Dialing [PERSON_NAME] [PERSON_NAME] - Data Assurance Manager" at bounding box center [384, 21] width 303 height 13
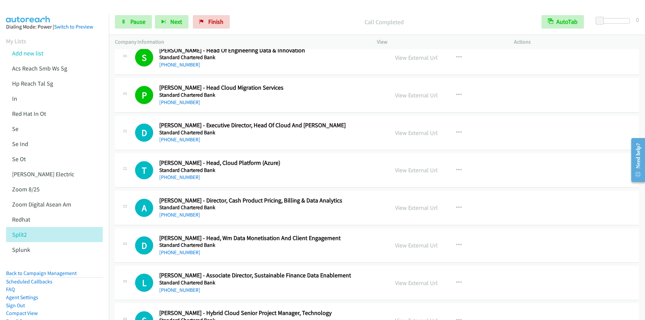
scroll to position [2051, 0]
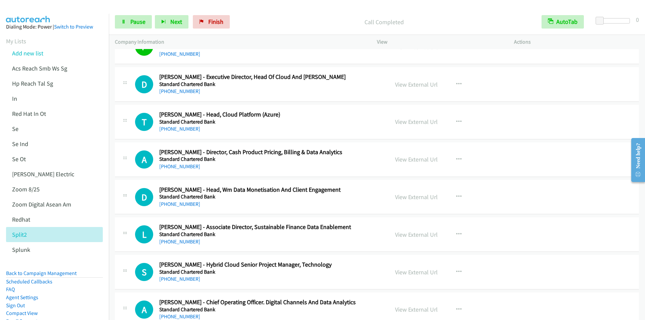
click at [274, 13] on div "Start Calls Pause Next Finish Call Completed AutoTab AutoTab 0" at bounding box center [377, 22] width 537 height 26
click at [271, 10] on div "Start Calls Pause Next Finish Call Completed AutoTab AutoTab 0" at bounding box center [377, 22] width 537 height 26
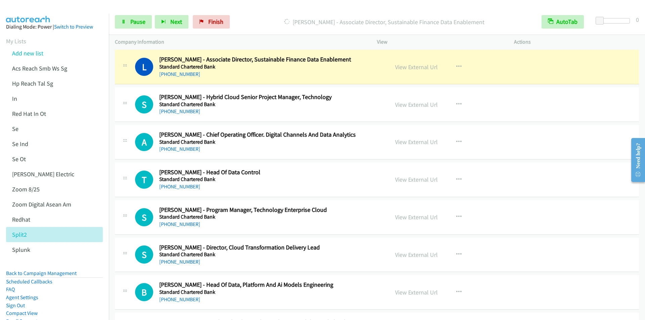
scroll to position [2219, 0]
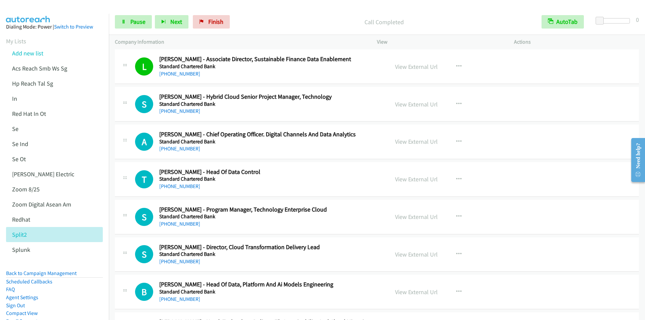
click at [273, 16] on div "Call Completed" at bounding box center [384, 21] width 303 height 13
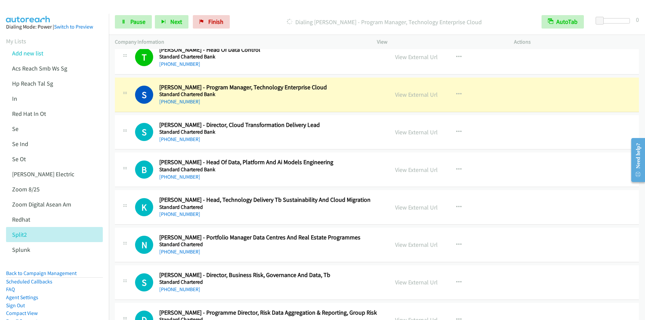
scroll to position [2353, 0]
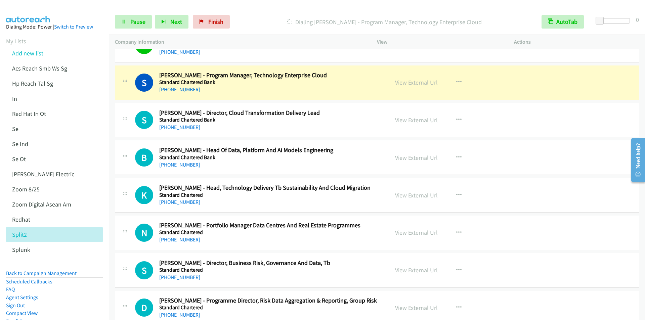
click at [272, 16] on div "Dialing [PERSON_NAME] - Program Manager, Technology Enterprise Cloud" at bounding box center [384, 21] width 303 height 13
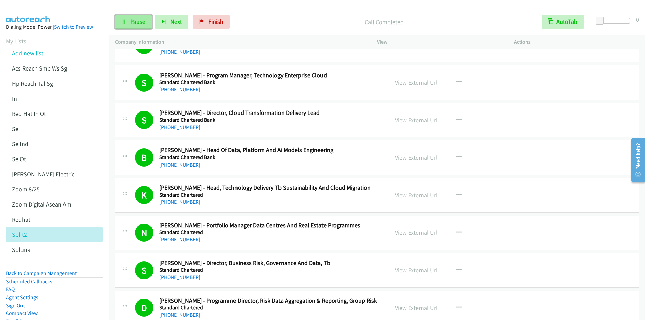
click at [128, 22] on link "Pause" at bounding box center [133, 21] width 37 height 13
click at [224, 21] on span "Finish" at bounding box center [227, 22] width 15 height 8
